Goal: Task Accomplishment & Management: Complete application form

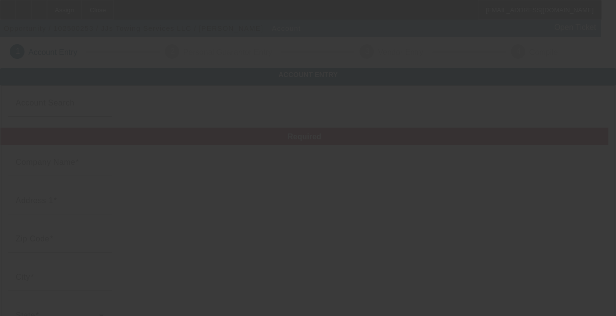
type input "JJs Towing Services LLC"
type input "[STREET_ADDRESS]"
type input "45241"
type input "[GEOGRAPHIC_DATA][PERSON_NAME]"
type input "[PHONE_NUMBER]"
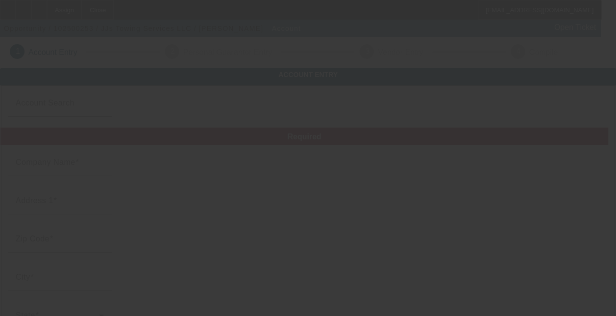
type input "jjstowingservice@gmail.com"
type input "88-3569114"
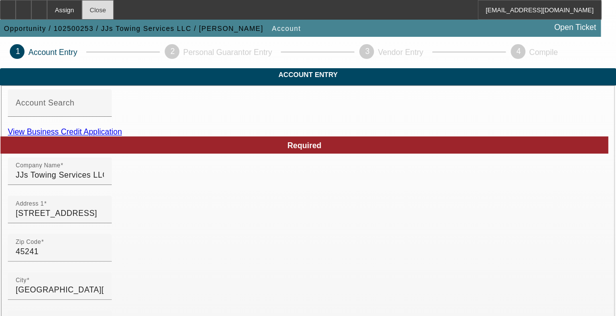
click at [114, 9] on div "Close" at bounding box center [98, 10] width 32 height 20
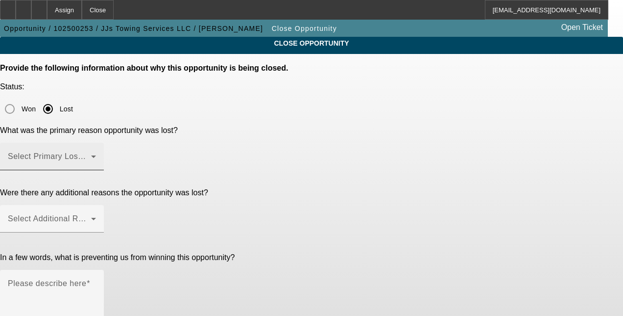
click at [96, 143] on div "Select Primary Lost Reason" at bounding box center [52, 156] width 88 height 27
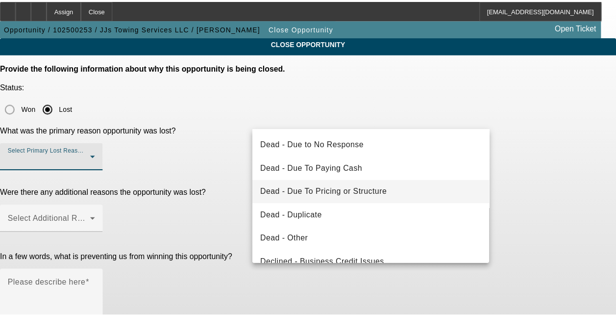
scroll to position [48, 0]
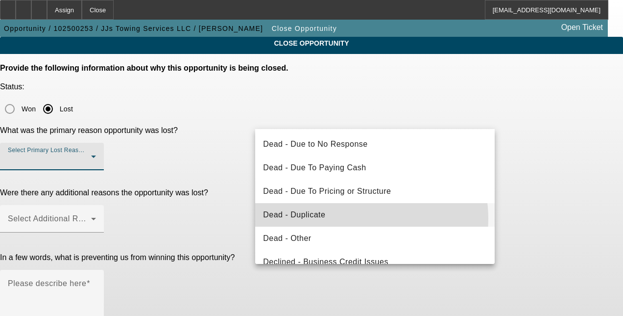
click at [353, 219] on mat-option "Dead - Duplicate" at bounding box center [375, 215] width 240 height 24
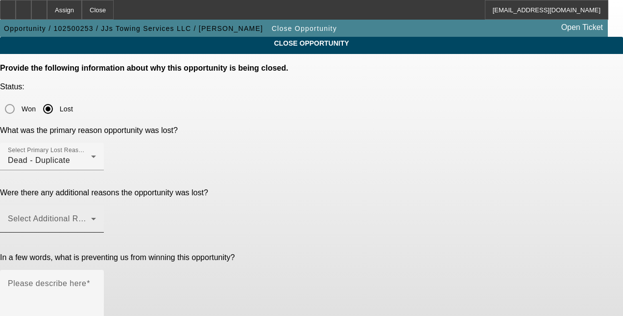
click at [105, 214] on mat-label "Select Additional Reasons" at bounding box center [56, 218] width 97 height 8
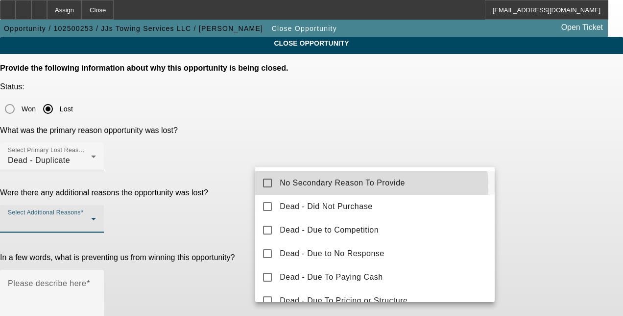
click at [346, 187] on span "No Secondary Reason To Provide" at bounding box center [342, 183] width 125 height 12
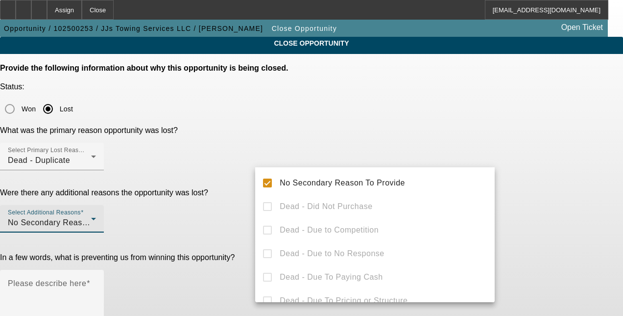
drag, startPoint x: 224, startPoint y: 215, endPoint x: 208, endPoint y: 188, distance: 31.0
click at [208, 188] on div at bounding box center [311, 158] width 623 height 316
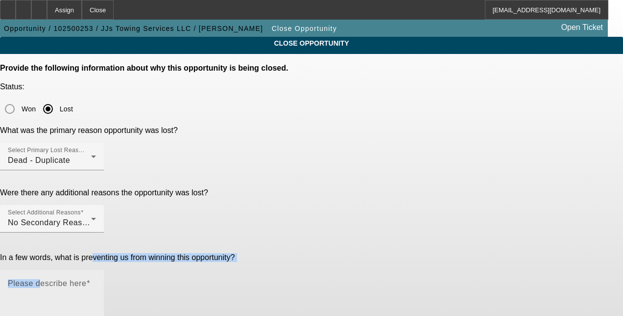
drag, startPoint x: 208, startPoint y: 188, endPoint x: 293, endPoint y: 187, distance: 84.8
click at [293, 253] on div "In a few words, what is preventing us from winning this opportunity? Please des…" at bounding box center [311, 298] width 623 height 90
click at [86, 279] on mat-label "Please describe here" at bounding box center [47, 283] width 78 height 8
click at [96, 281] on textarea "Please describe here" at bounding box center [52, 304] width 88 height 47
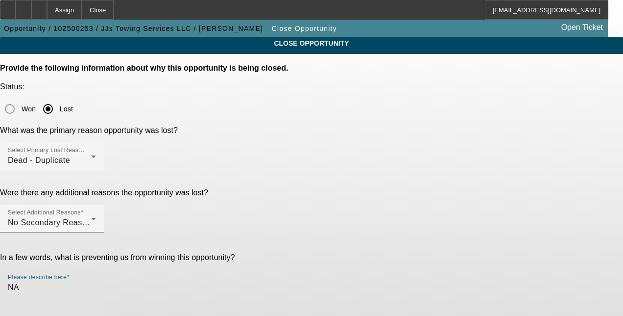
type textarea "N"
type textarea "Dupe"
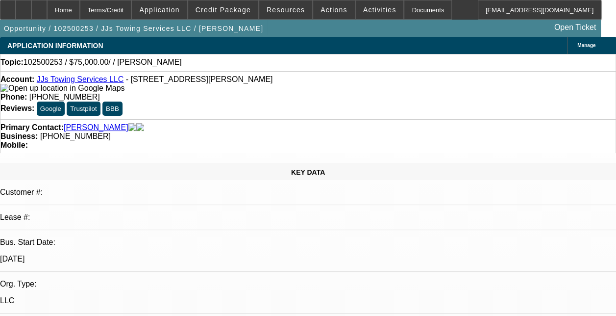
select select "0"
select select "2"
select select "0.1"
select select "1"
select select "2"
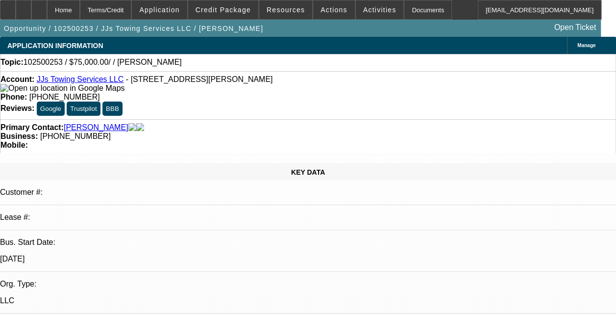
select select "4"
select select "0"
select select "0.1"
select select "1"
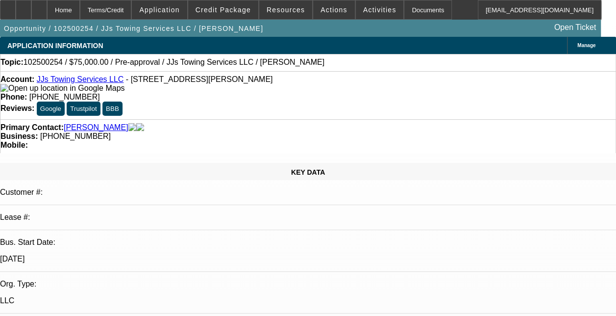
select select "1"
select select "4"
click at [231, 12] on span "Credit Package" at bounding box center [223, 10] width 55 height 8
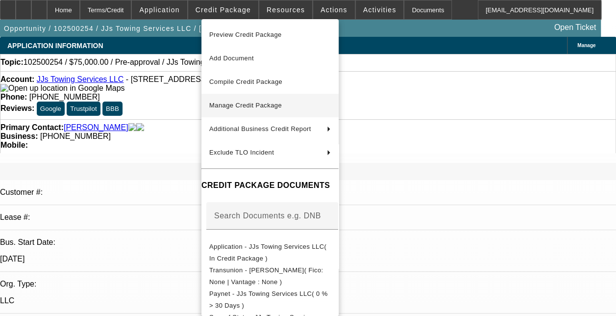
click at [257, 103] on span "Manage Credit Package" at bounding box center [245, 104] width 73 height 7
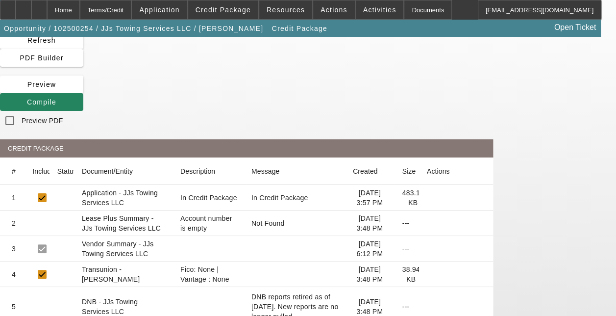
scroll to position [45, 0]
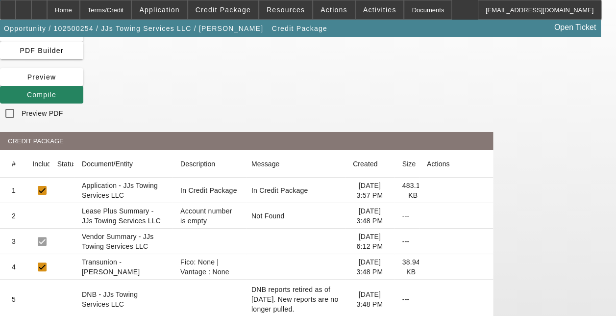
click at [427, 267] on icon at bounding box center [427, 267] width 0 height 0
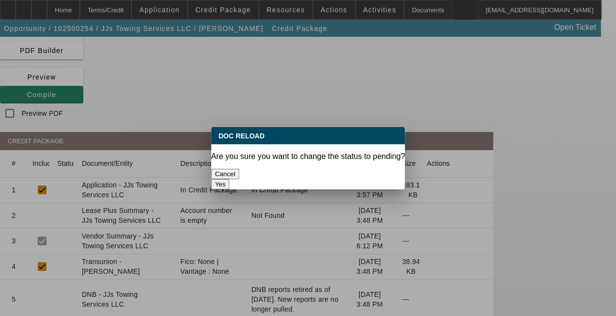
scroll to position [0, 0]
click at [230, 179] on button "Yes" at bounding box center [220, 184] width 19 height 10
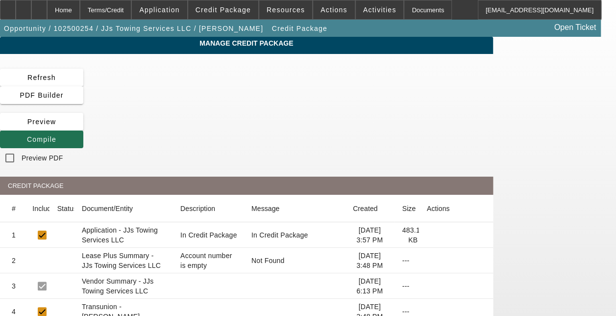
click at [56, 135] on span "Compile" at bounding box center [41, 139] width 29 height 8
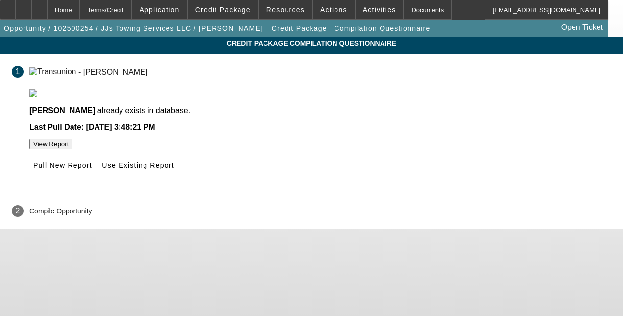
click at [33, 148] on icon "button" at bounding box center [33, 143] width 0 height 7
click at [92, 169] on span "Pull New Report" at bounding box center [62, 165] width 59 height 8
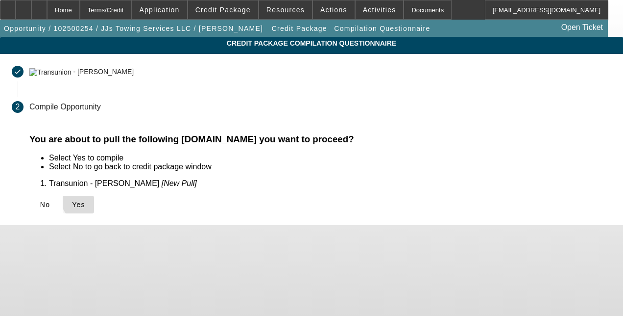
click at [85, 202] on span "Yes" at bounding box center [78, 204] width 13 height 8
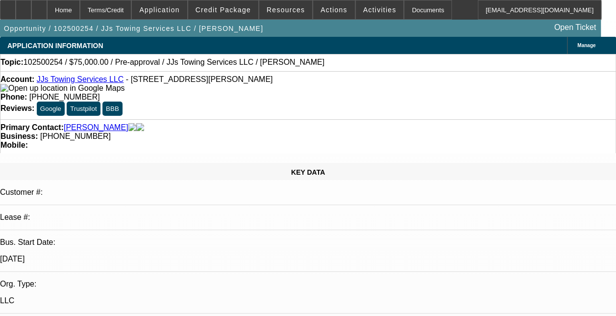
select select "0"
select select "0.1"
select select "4"
click at [47, 13] on div at bounding box center [39, 10] width 16 height 20
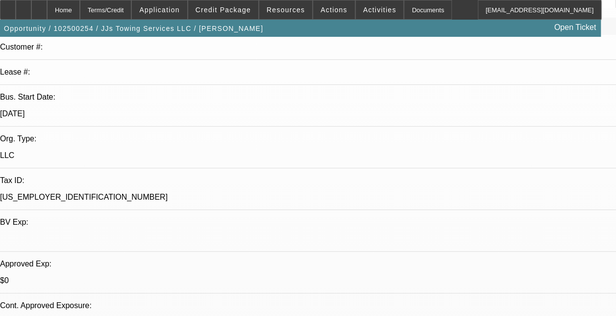
select select "0"
select select "0.1"
select select "1"
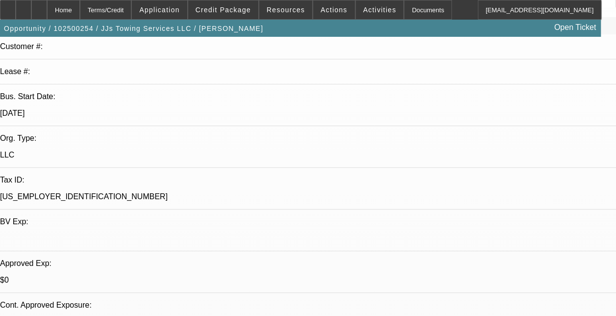
select select "4"
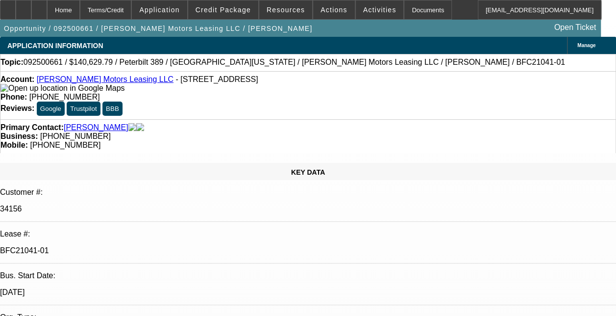
select select "0"
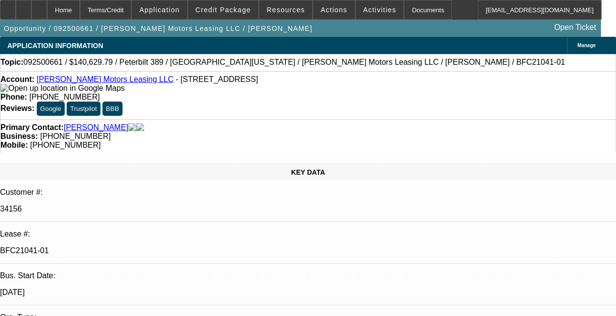
select select "0"
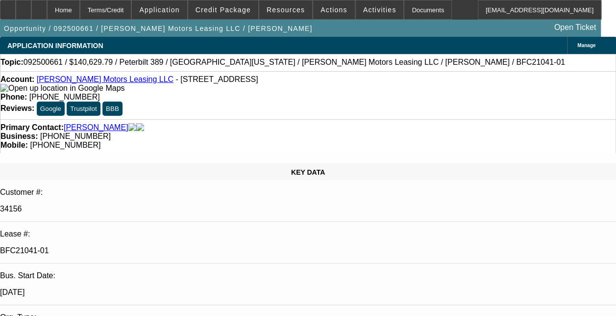
select select "0"
select select "1"
select select "2"
select select "6"
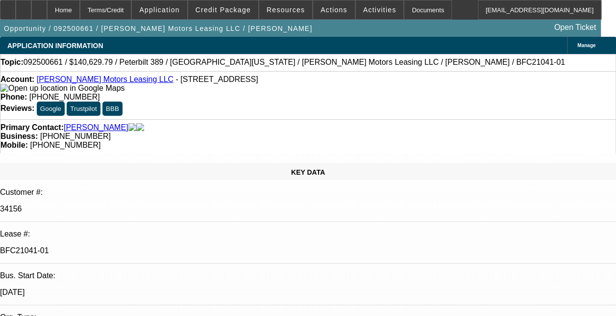
select select "1"
select select "6"
select select "1"
select select "2"
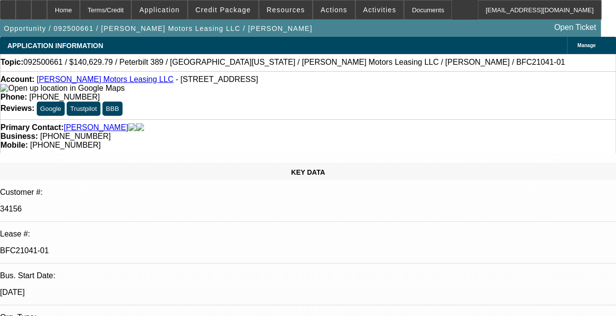
select select "6"
select select "1"
select select "6"
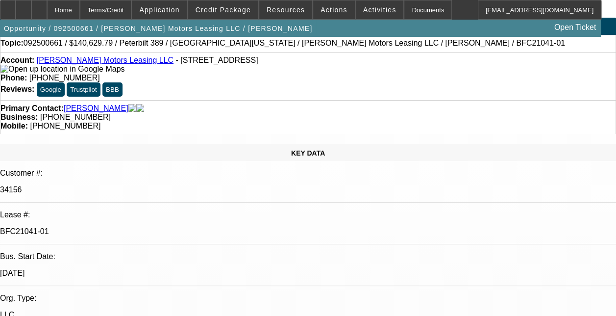
scroll to position [13, 0]
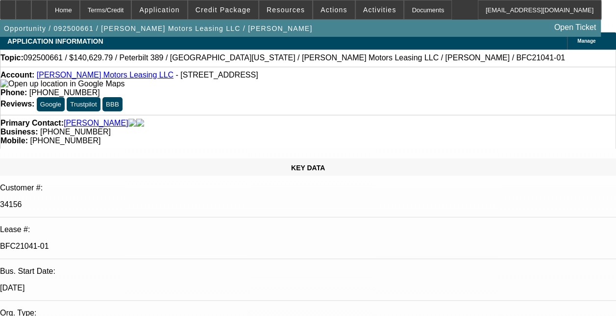
scroll to position [0, 0]
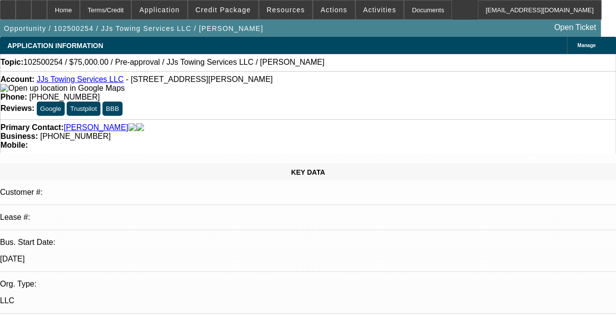
select select "0"
select select "0.1"
select select "1"
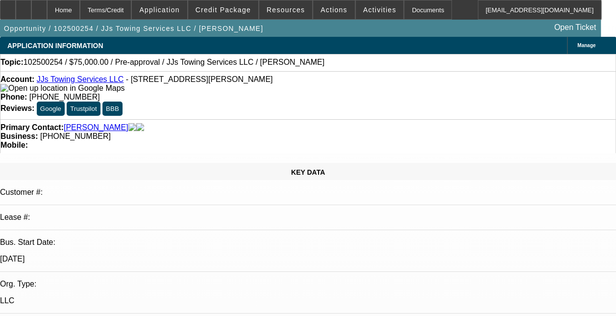
select select "4"
click at [222, 6] on span "Credit Package" at bounding box center [223, 10] width 55 height 8
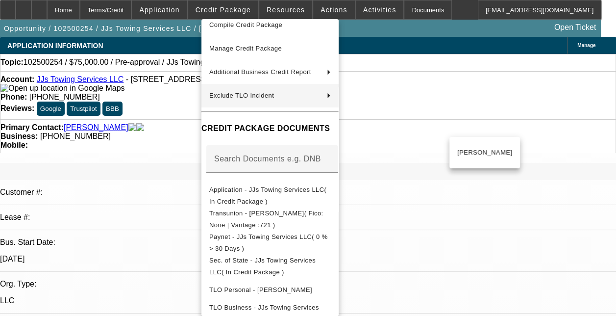
scroll to position [63, 0]
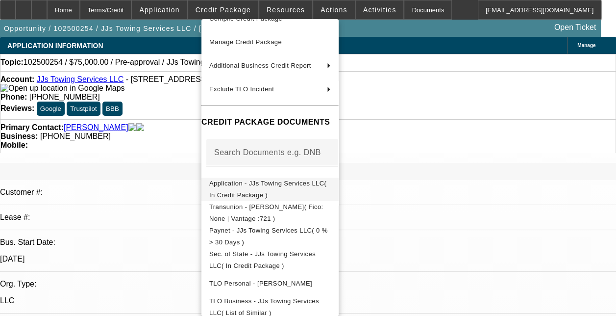
click at [286, 191] on button "Application - JJs Towing Services LLC( In Credit Package )" at bounding box center [269, 189] width 137 height 24
